Goal: Transaction & Acquisition: Purchase product/service

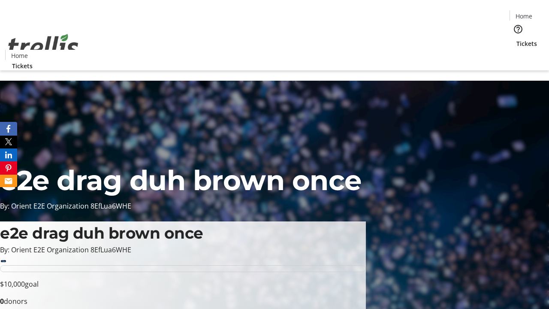
click at [516, 39] on span "Tickets" at bounding box center [526, 43] width 21 height 9
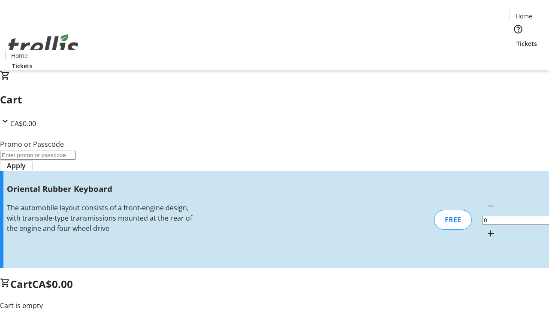
click at [485, 228] on mat-icon "Increment by one" at bounding box center [490, 233] width 10 height 10
type input "1"
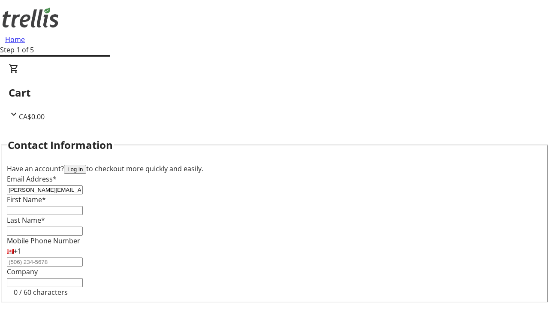
type input "[PERSON_NAME][EMAIL_ADDRESS][DOMAIN_NAME]"
type input "[PERSON_NAME]"
